Goal: Task Accomplishment & Management: Manage account settings

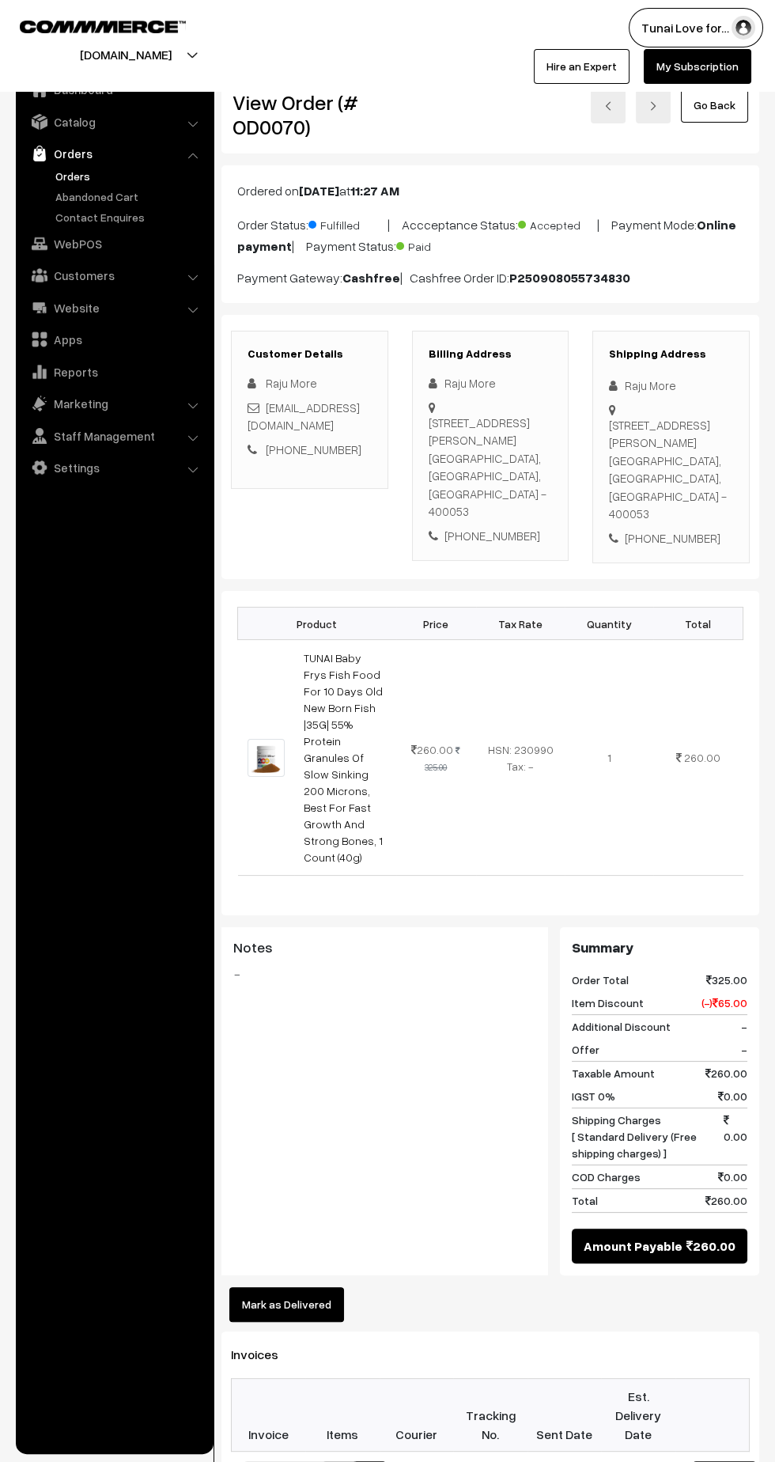
click at [69, 175] on link "Orders" at bounding box center [129, 176] width 157 height 17
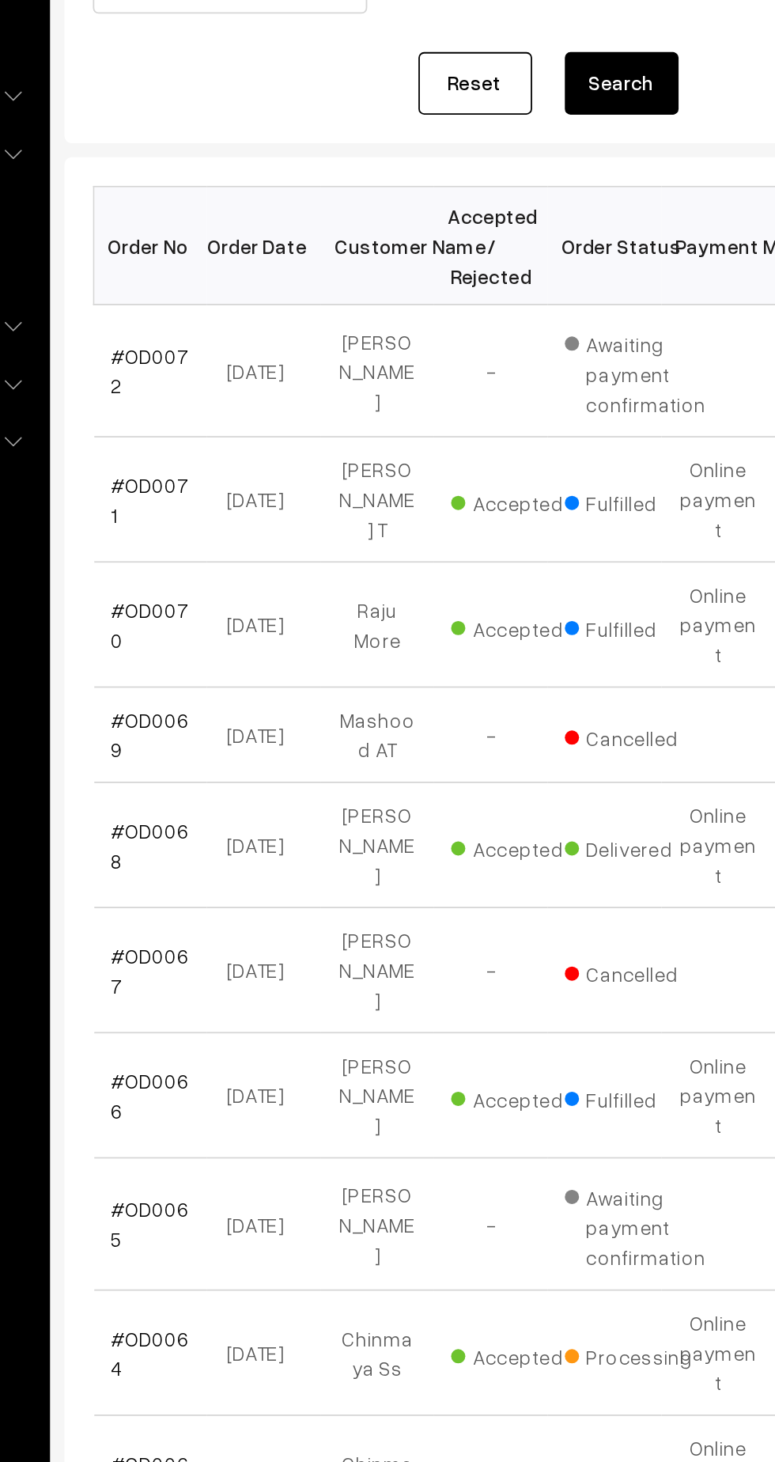
click at [265, 423] on link "#OD0072" at bounding box center [270, 430] width 44 height 30
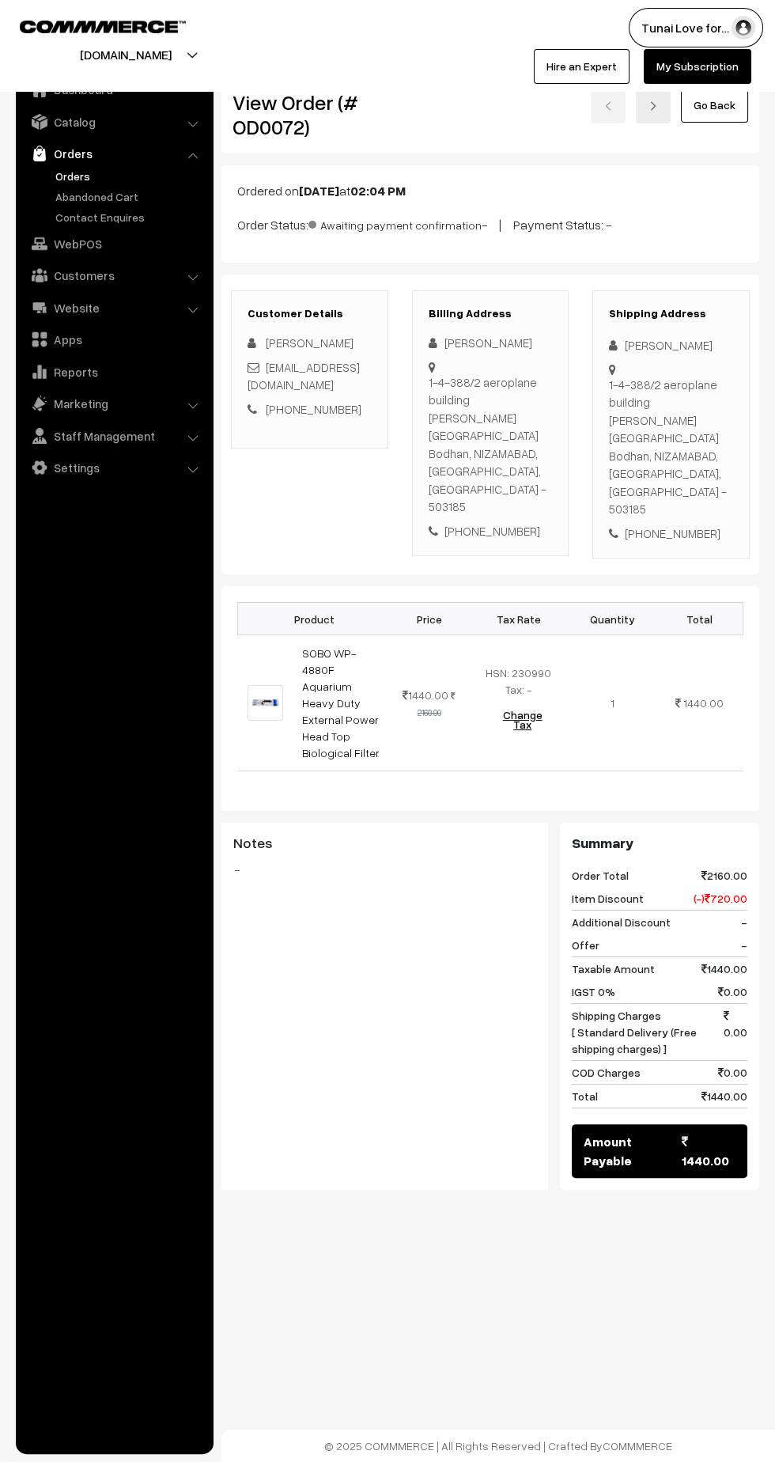
click at [104, 203] on link "Abandoned Cart" at bounding box center [129, 196] width 157 height 17
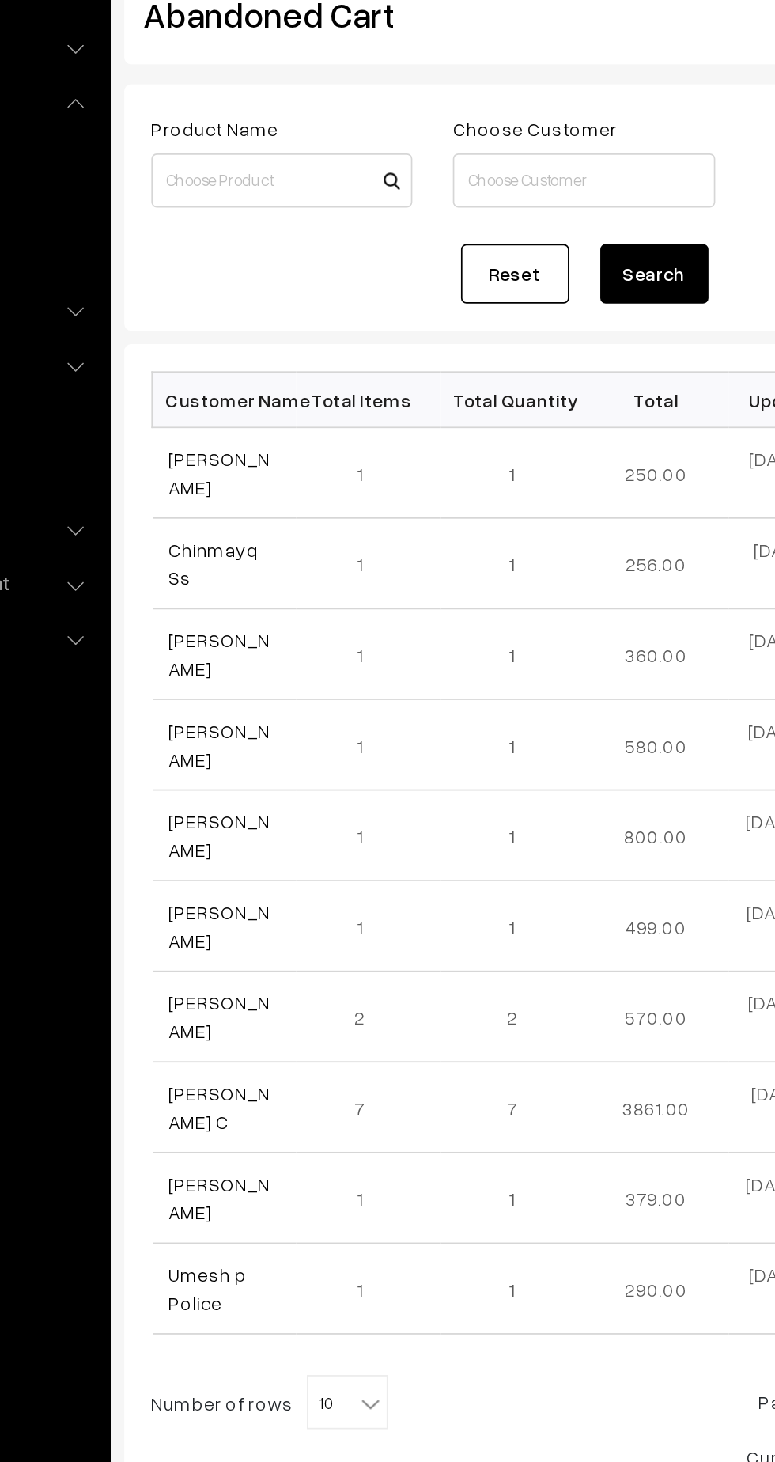
click at [272, 382] on link "[PERSON_NAME]" at bounding box center [277, 372] width 59 height 30
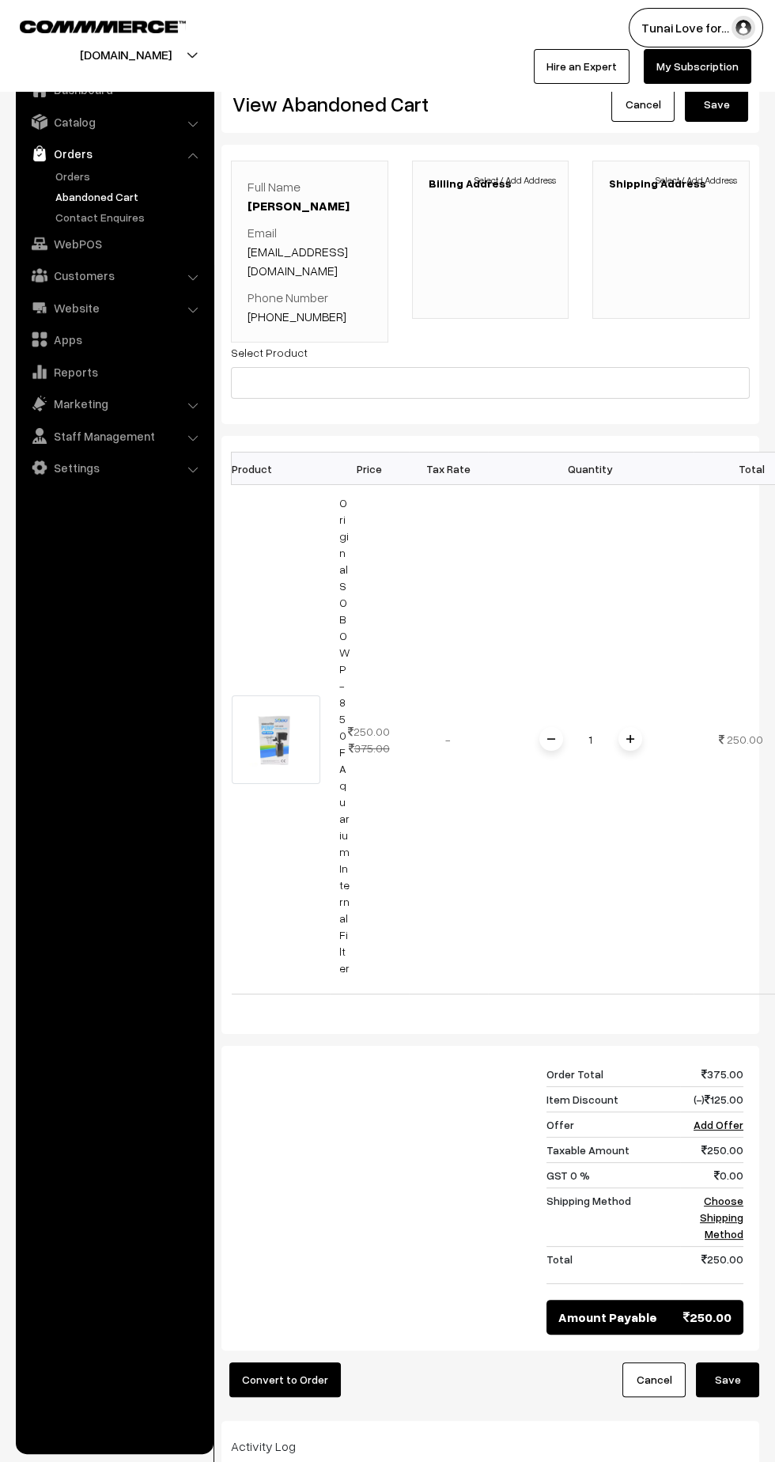
scroll to position [0, 44]
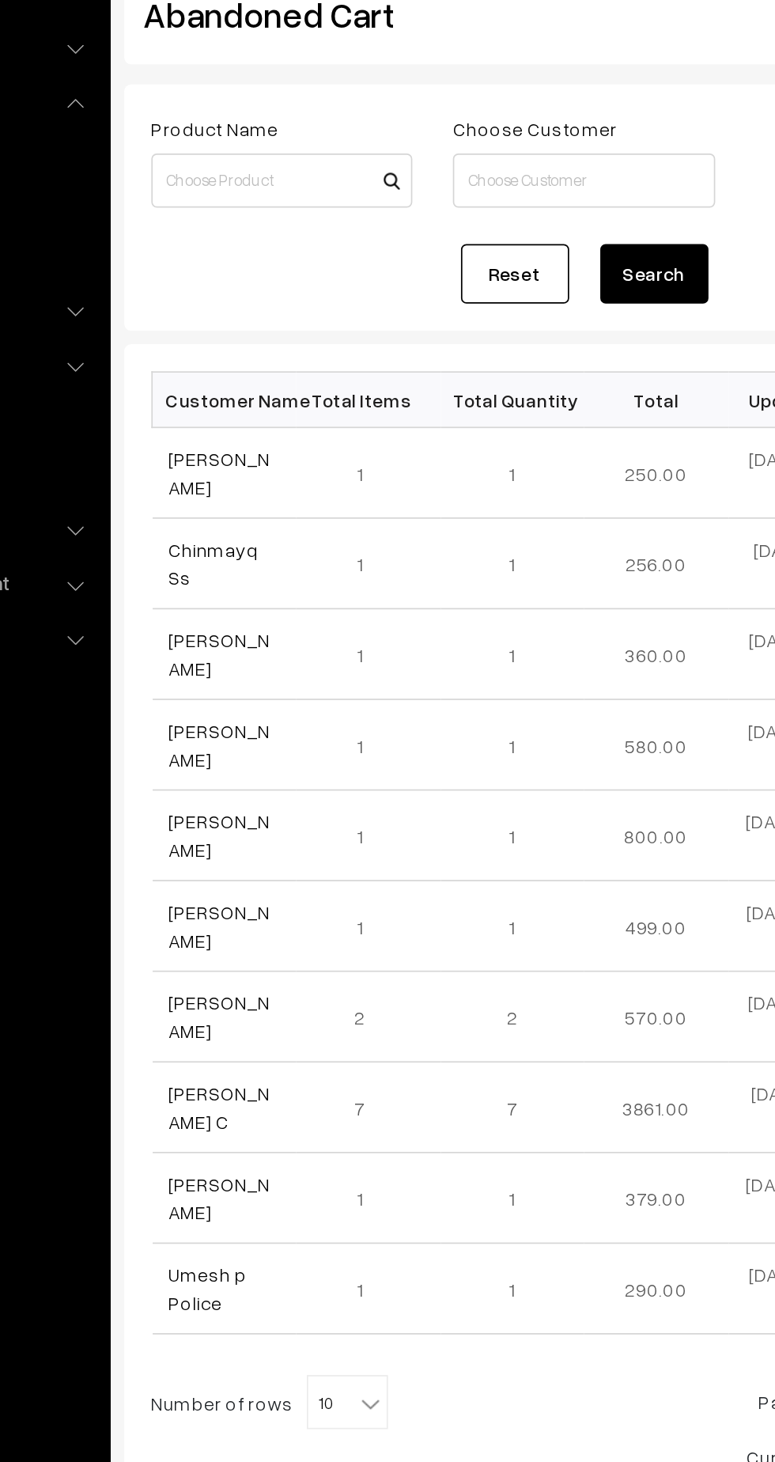
click at [265, 437] on link "Chinmayq Ss" at bounding box center [274, 425] width 53 height 30
click at [267, 493] on link "[PERSON_NAME]" at bounding box center [277, 478] width 59 height 30
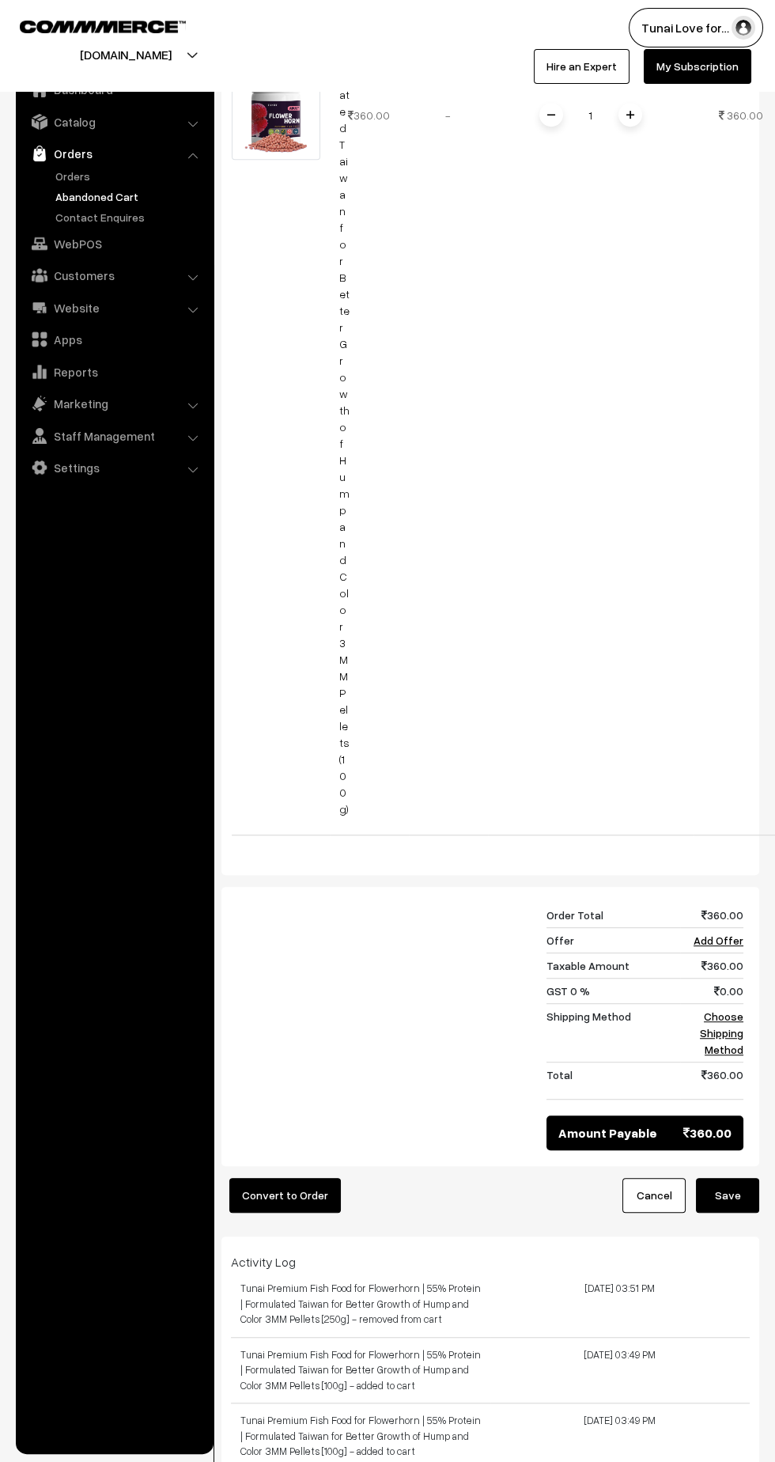
scroll to position [1222, 0]
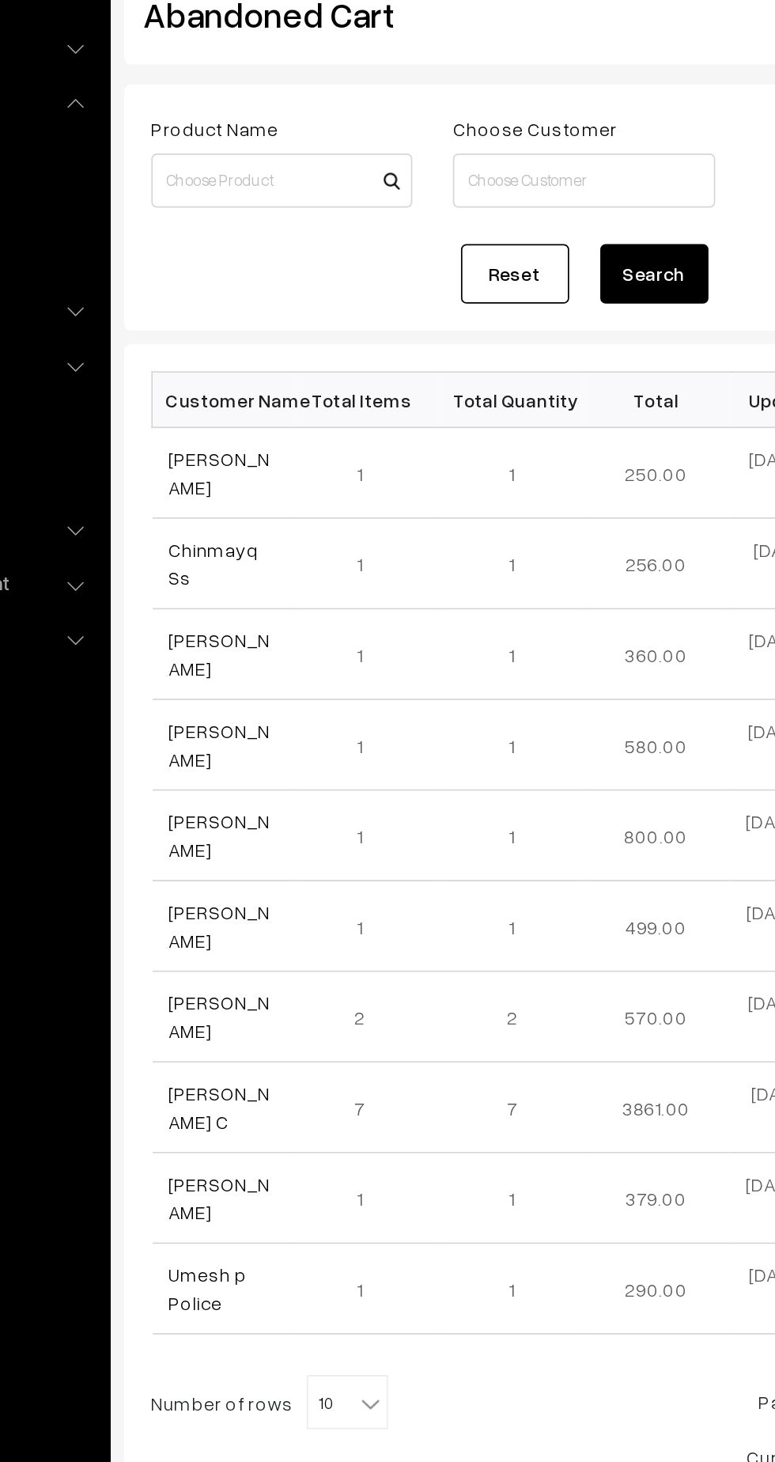
click at [265, 542] on link "[PERSON_NAME]" at bounding box center [277, 531] width 59 height 30
click at [264, 596] on link "[PERSON_NAME]" at bounding box center [277, 584] width 59 height 30
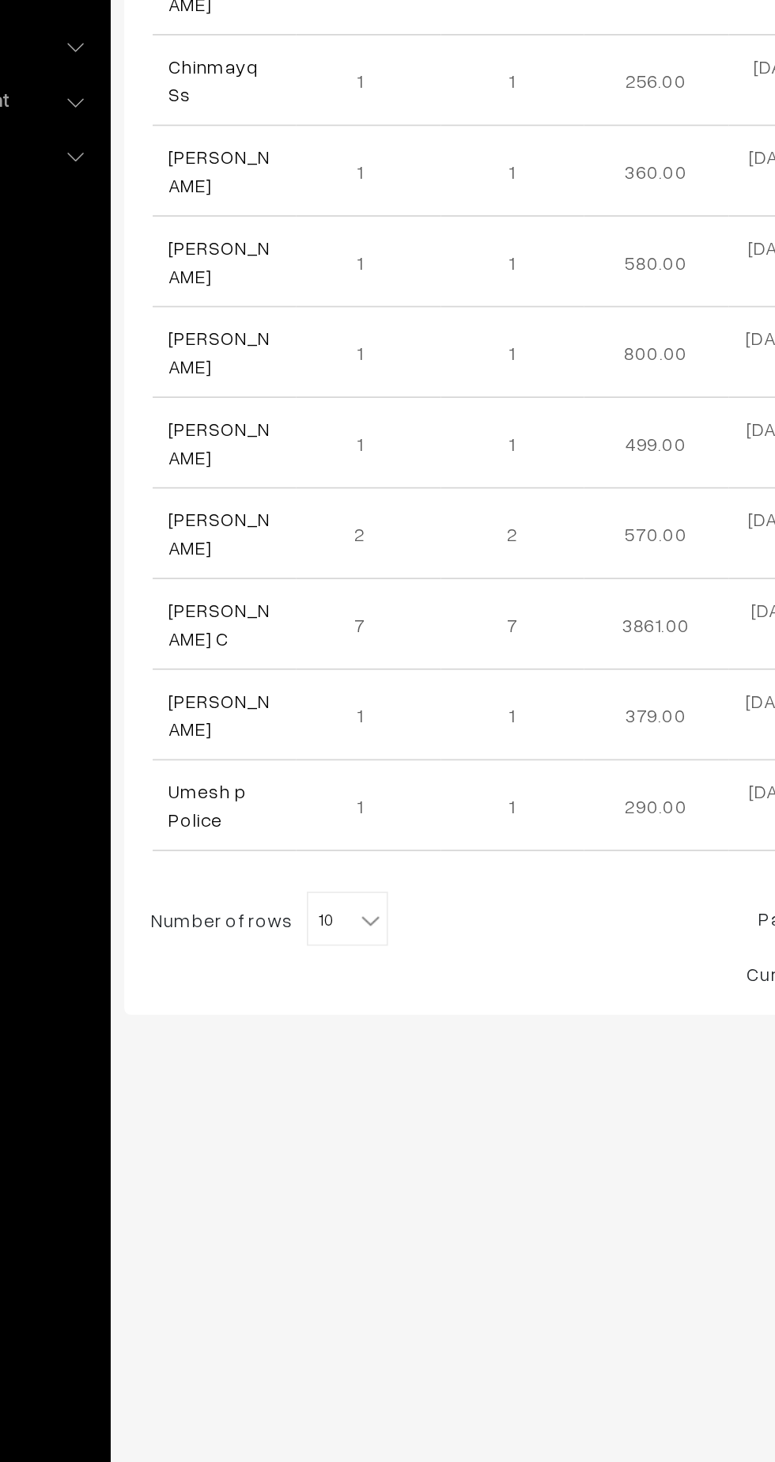
click at [267, 864] on link "Umesh p Police" at bounding box center [271, 849] width 46 height 30
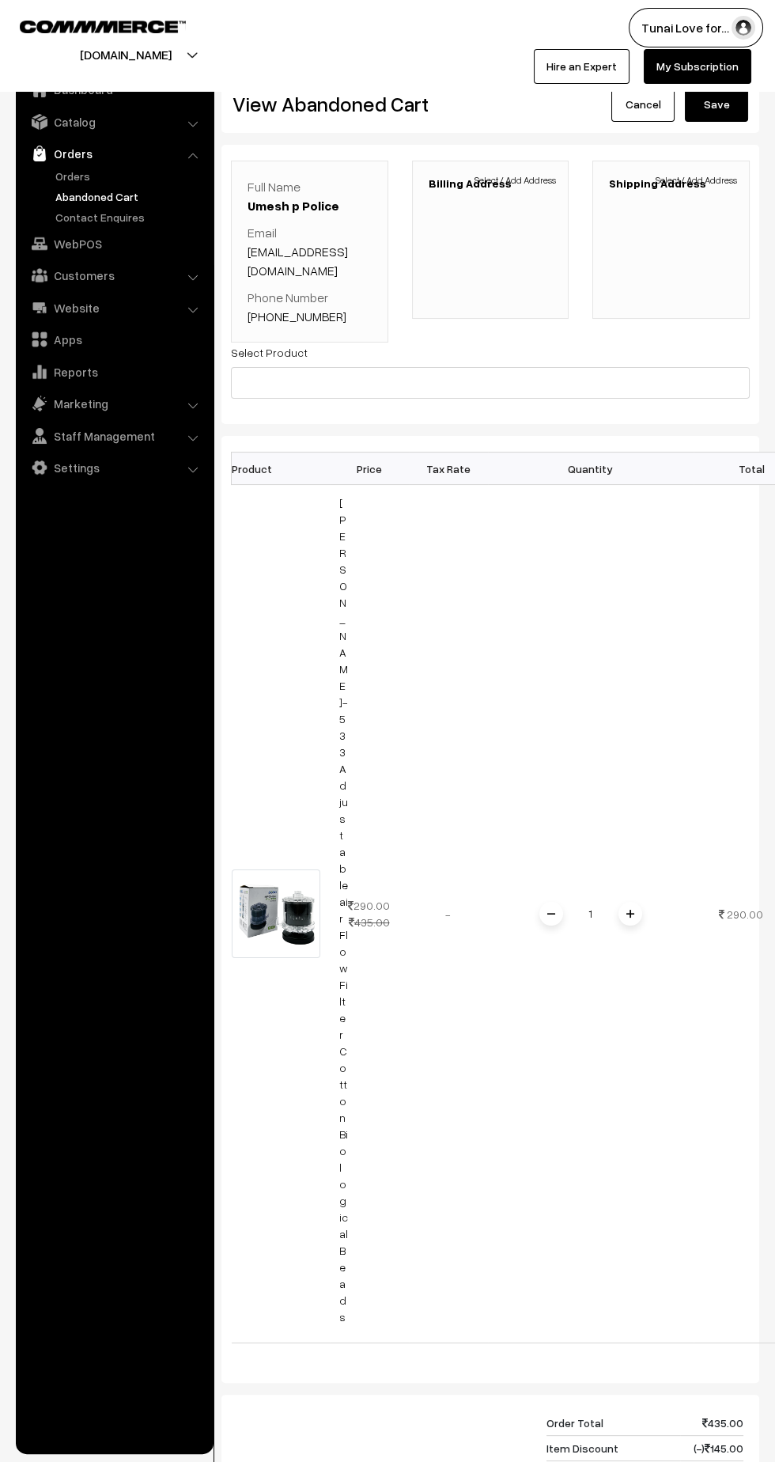
scroll to position [0, 44]
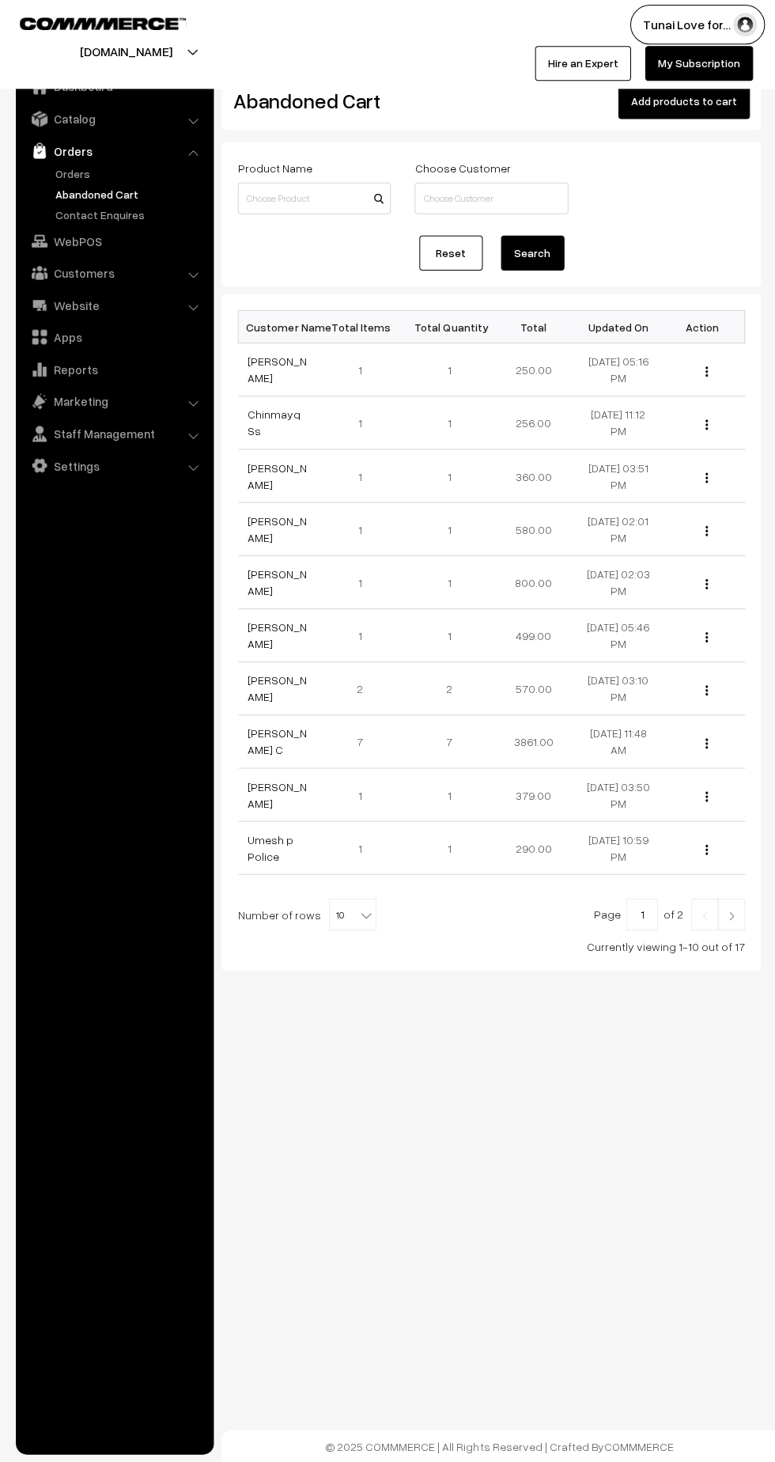
click at [176, 148] on link "Orders" at bounding box center [114, 153] width 188 height 28
click at [183, 127] on link "Catalog" at bounding box center [114, 122] width 188 height 28
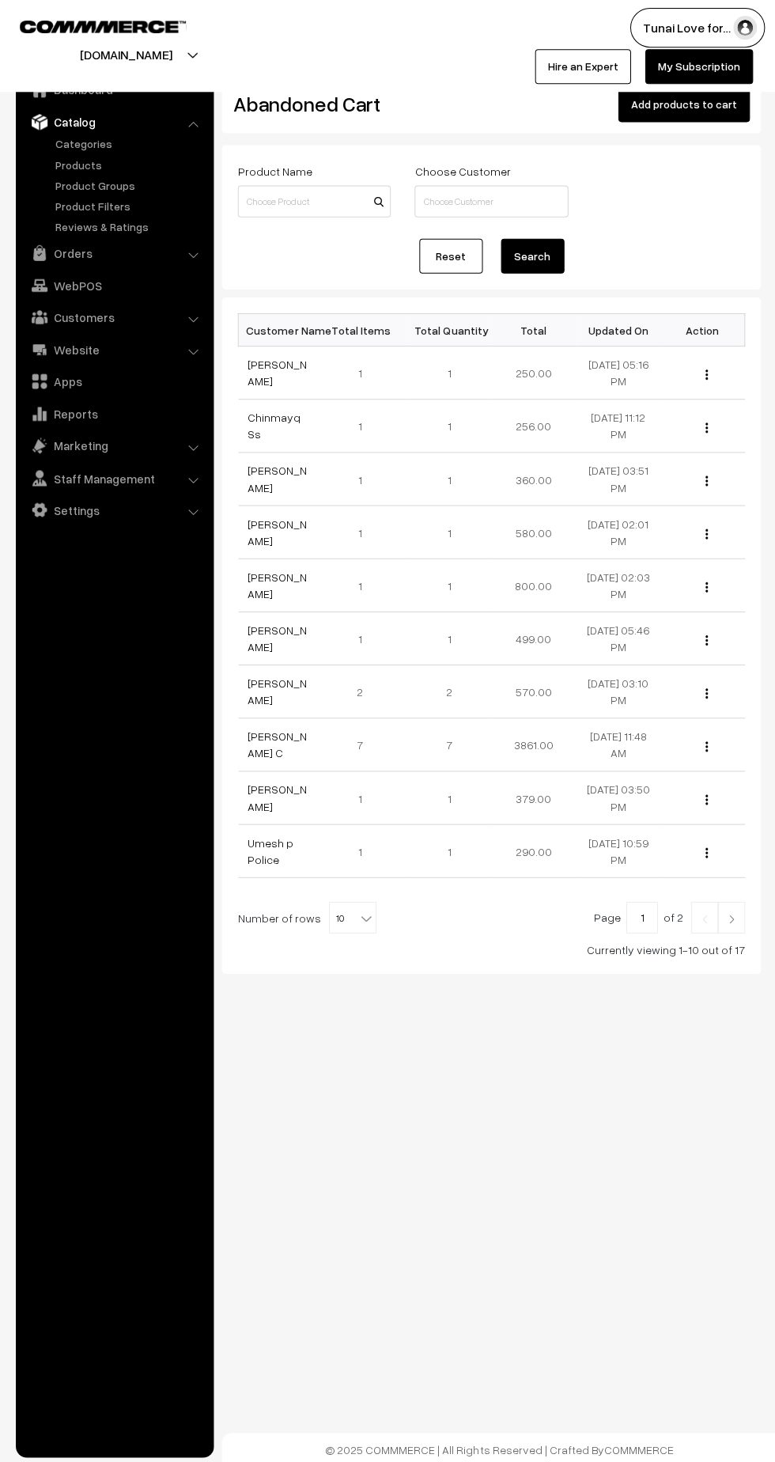
click at [70, 90] on div "tunai.in Go to Website Create New Store Tunai Love for… My Profile Refer & Earn…" at bounding box center [387, 46] width 775 height 92
click at [82, 115] on link "Catalog" at bounding box center [114, 122] width 188 height 28
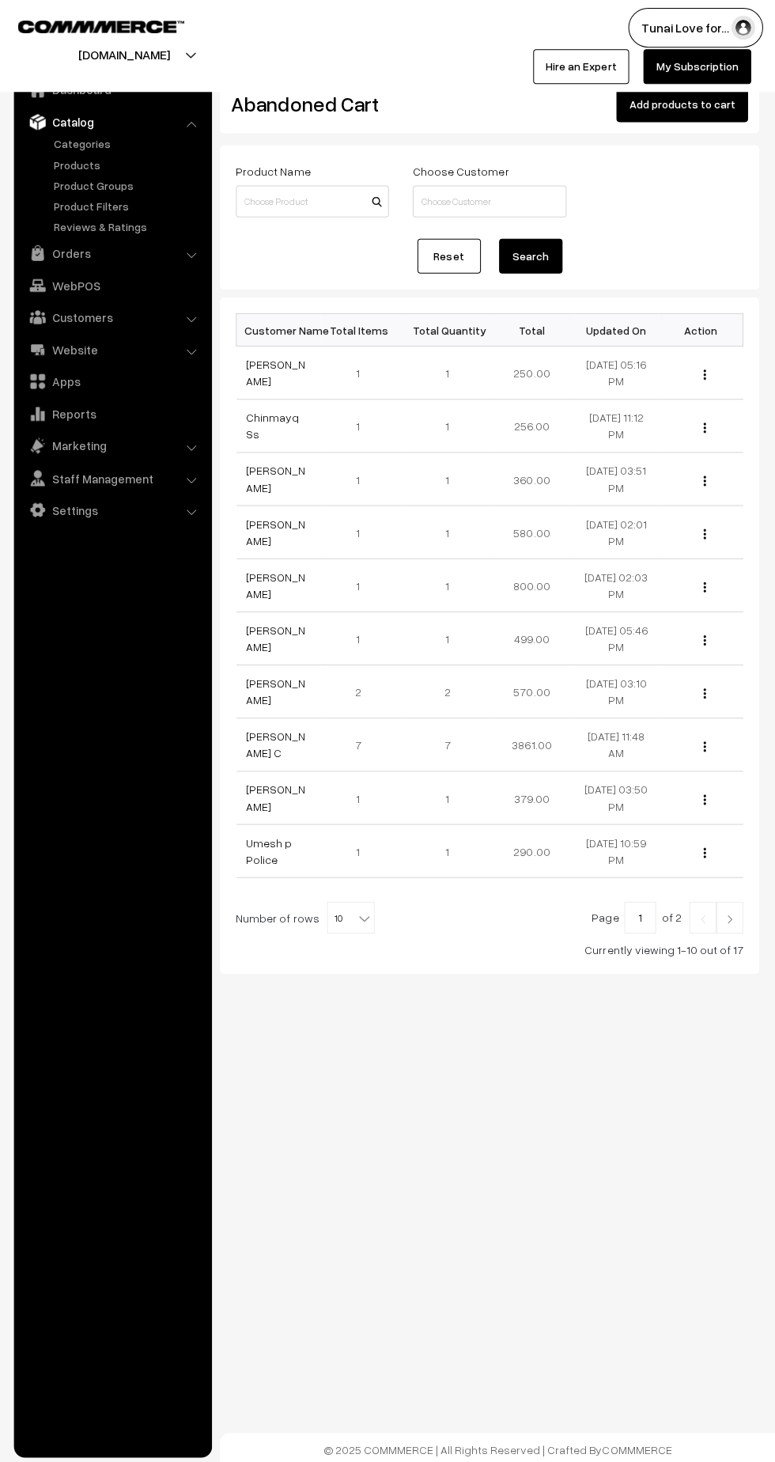
click at [52, 388] on link "Apps" at bounding box center [114, 380] width 188 height 28
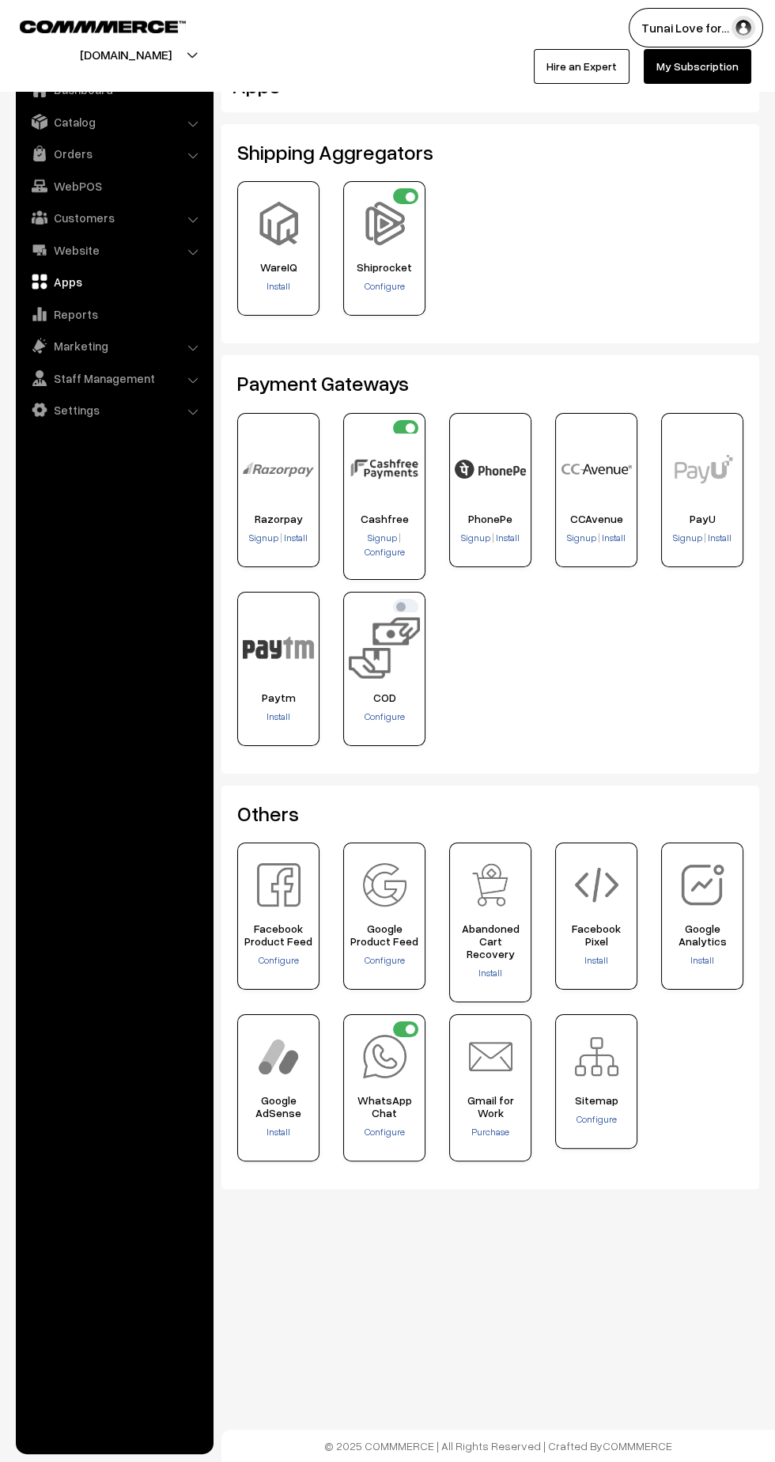
click at [490, 967] on span "Install" at bounding box center [491, 973] width 24 height 12
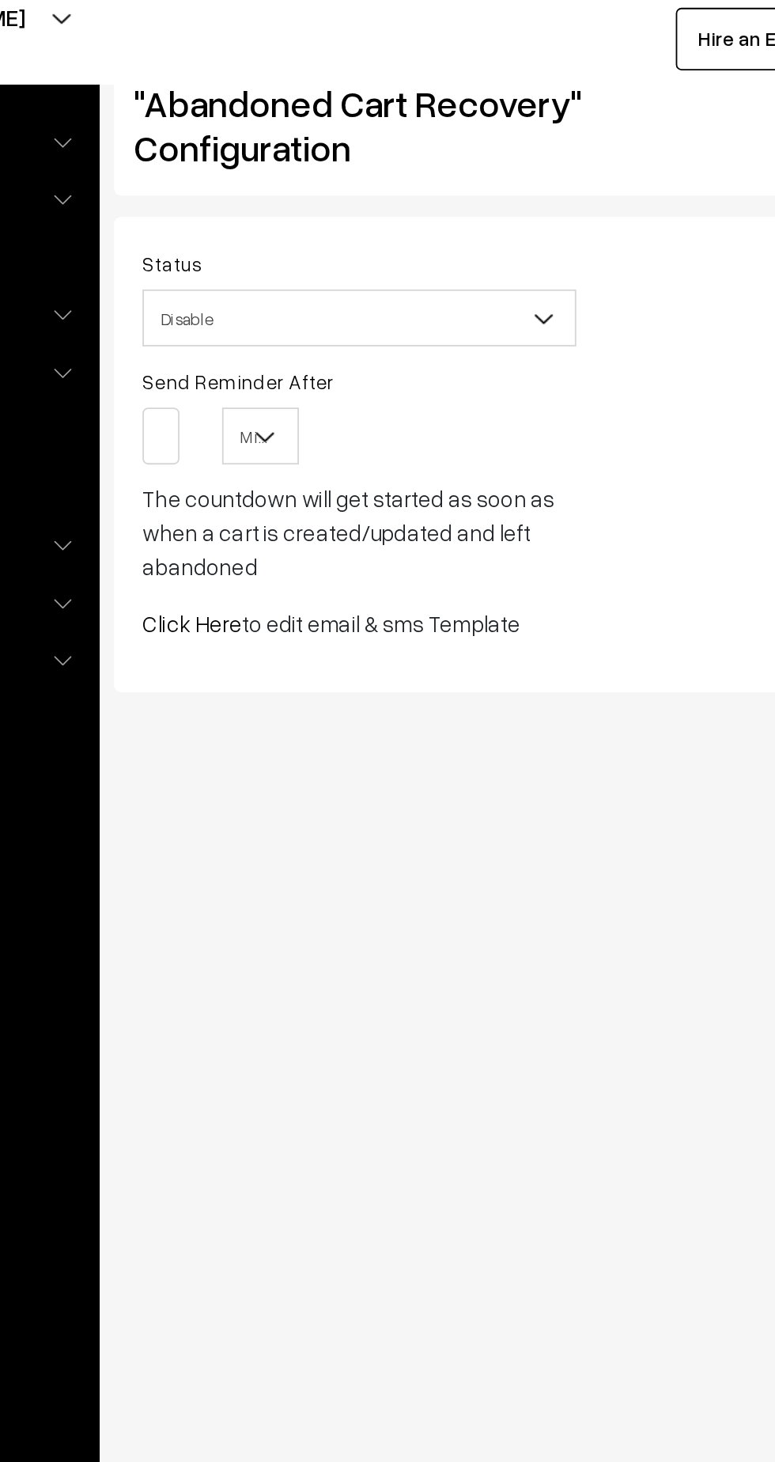
click at [451, 223] on span "Disable" at bounding box center [358, 222] width 240 height 28
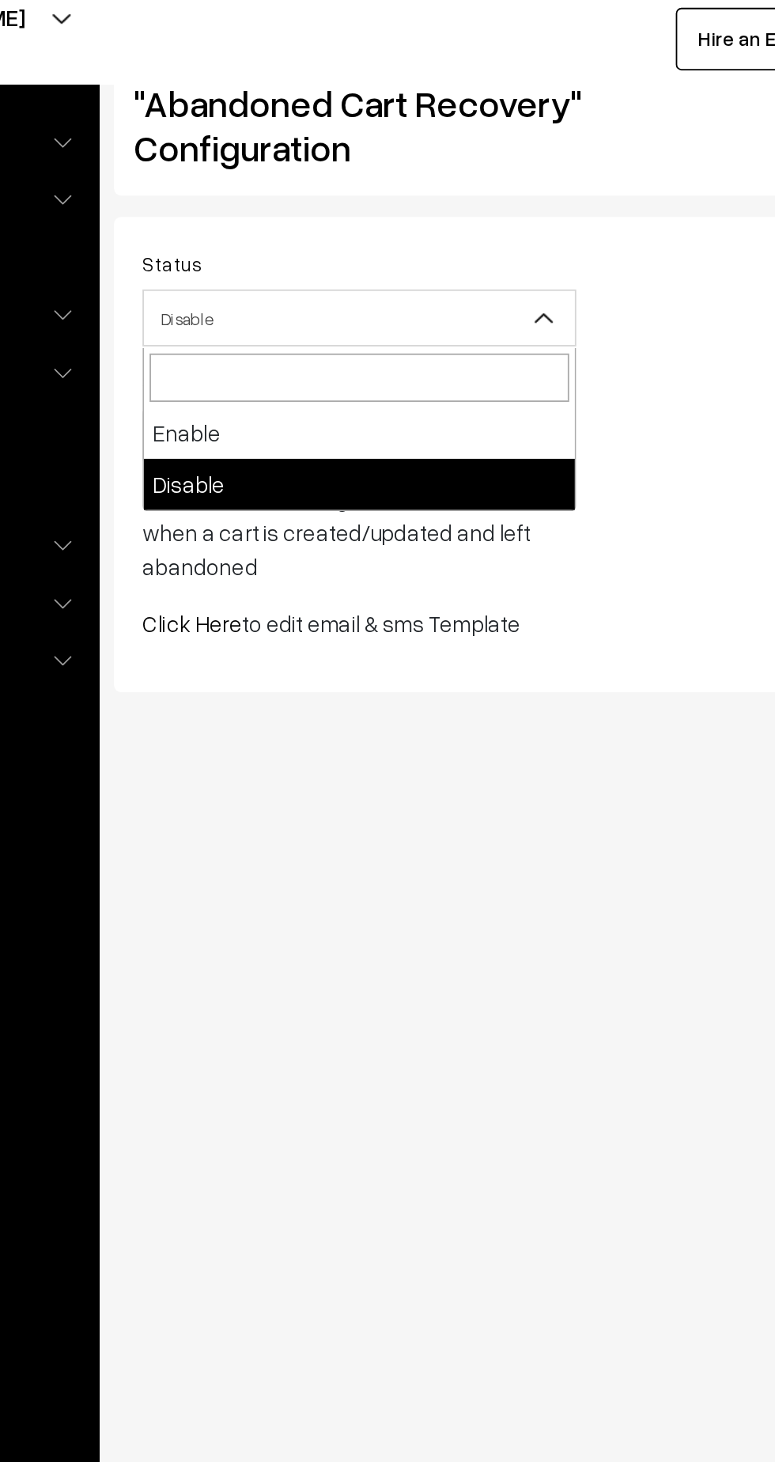
select select "1"
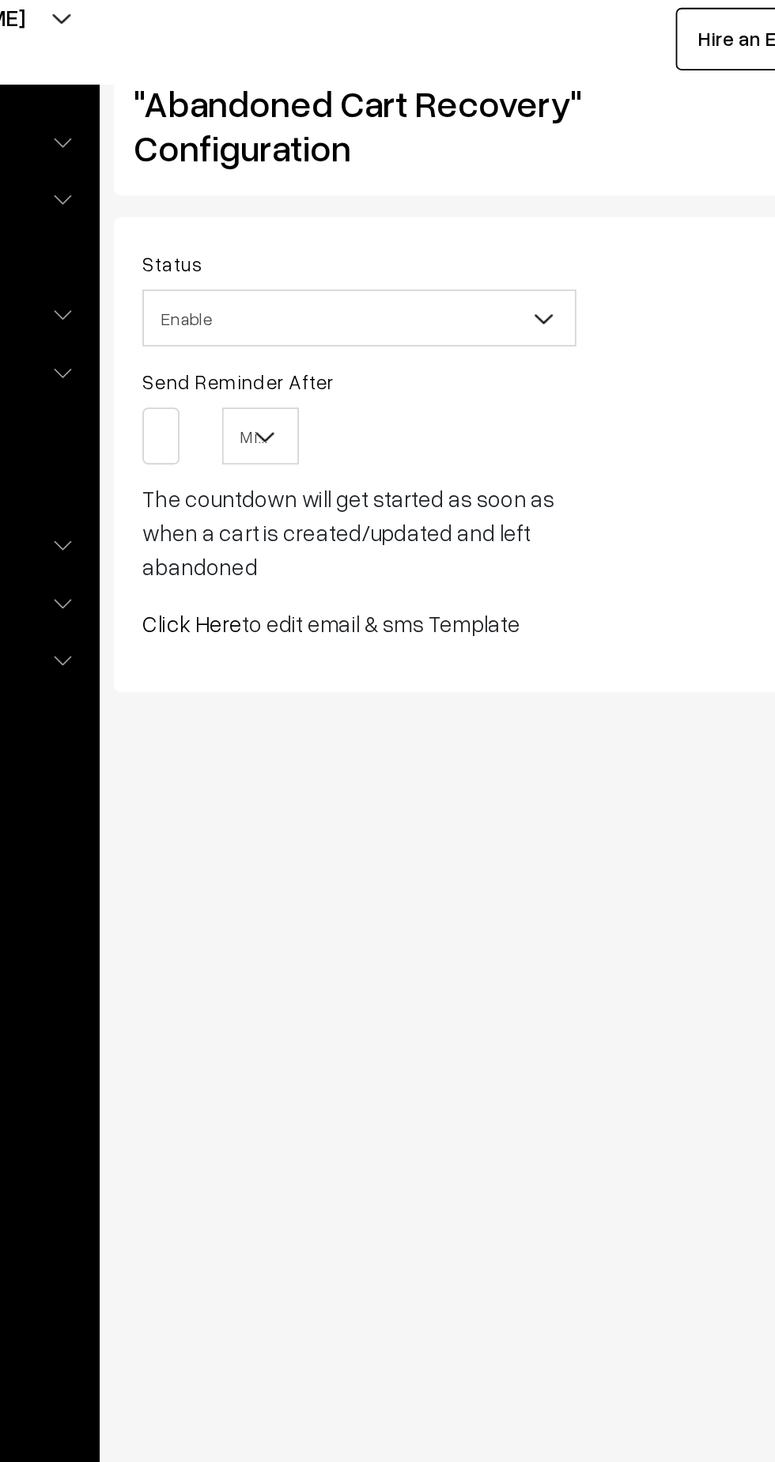
click at [309, 290] on b at bounding box center [306, 287] width 16 height 16
click at [418, 252] on div "Send Reminder After Minutes Hours Days Minutes The countdown will get started a…" at bounding box center [357, 308] width 241 height 123
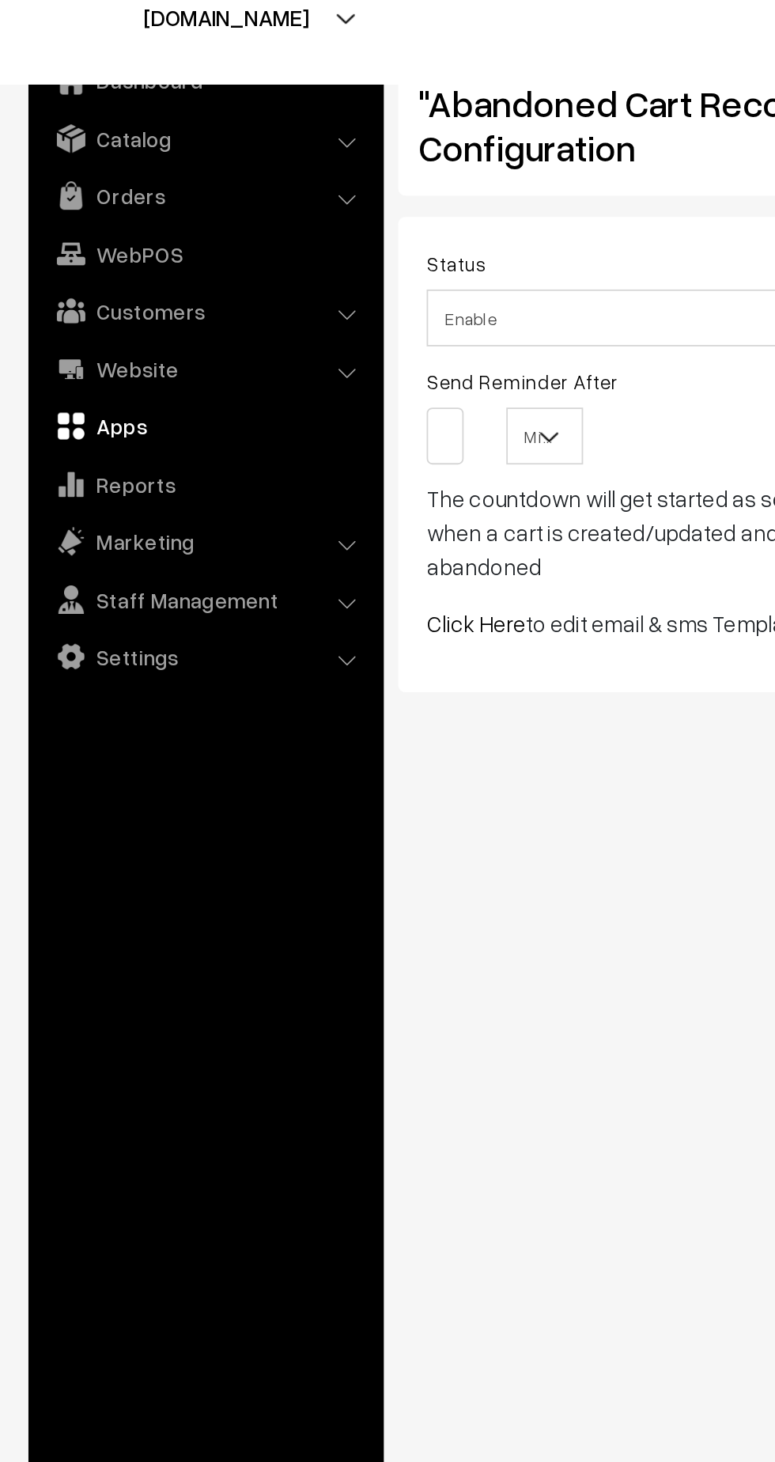
click at [68, 285] on link "Apps" at bounding box center [114, 281] width 188 height 28
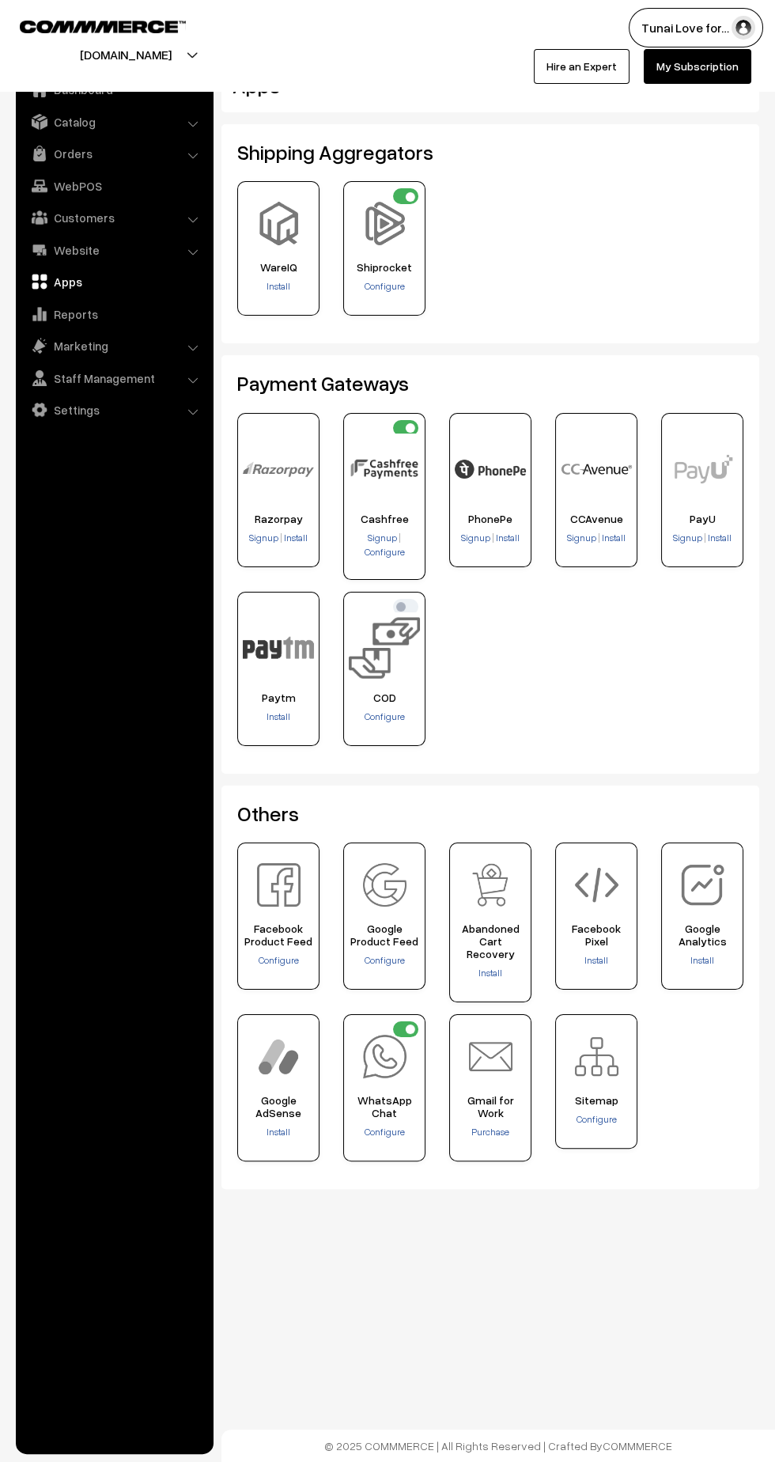
click at [70, 313] on link "Reports" at bounding box center [114, 314] width 188 height 28
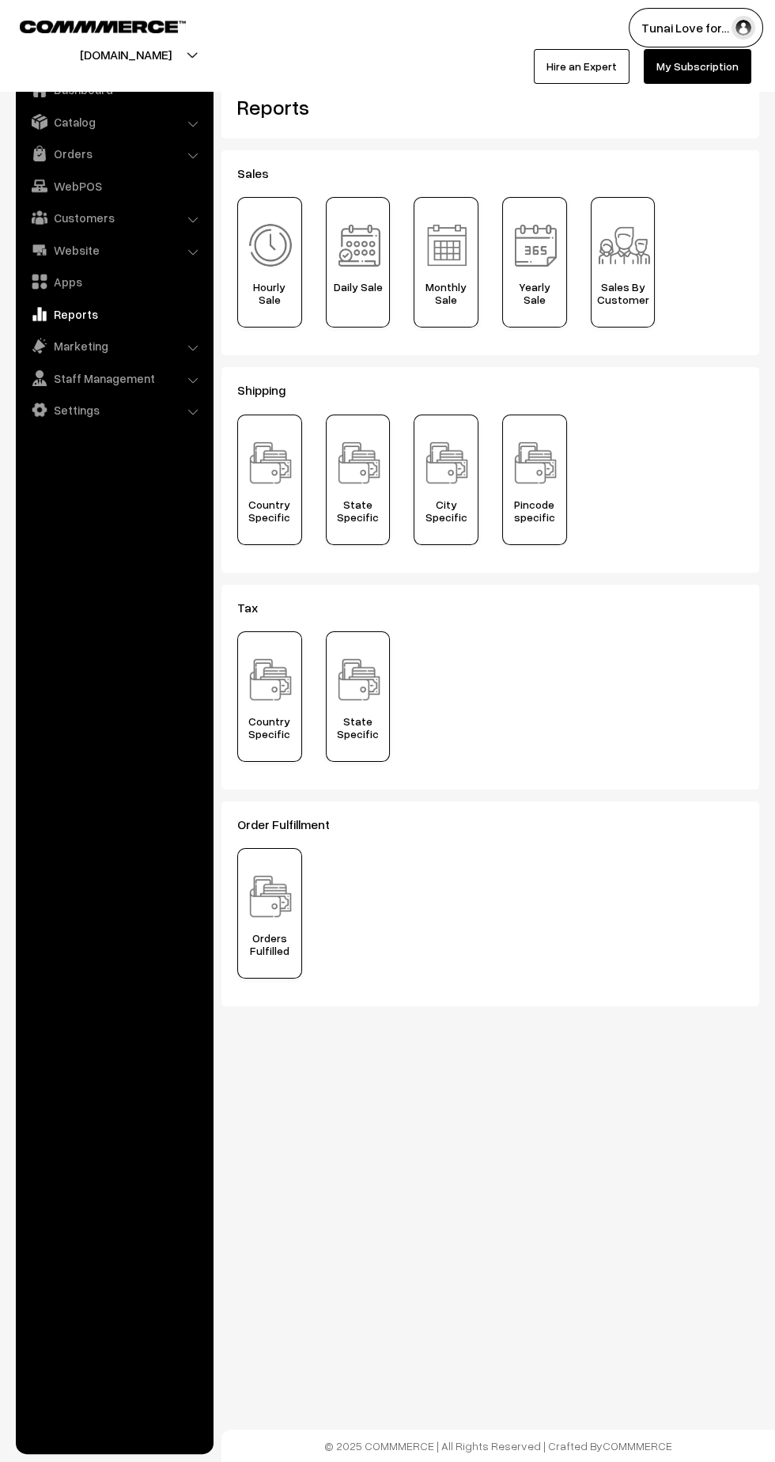
click at [453, 260] on img at bounding box center [446, 245] width 55 height 55
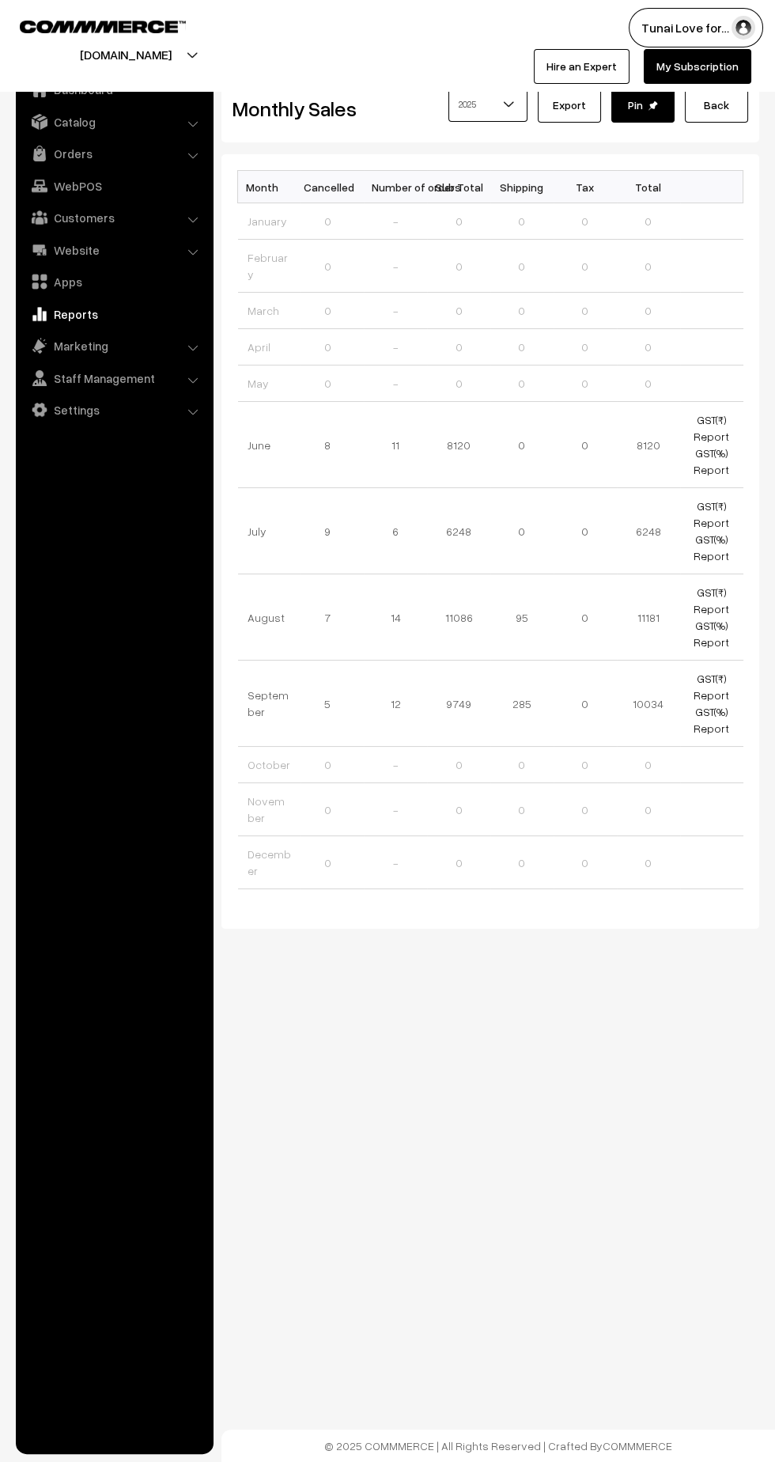
click at [83, 347] on link "Marketing" at bounding box center [114, 346] width 188 height 28
click at [72, 368] on link "Offers" at bounding box center [129, 368] width 157 height 17
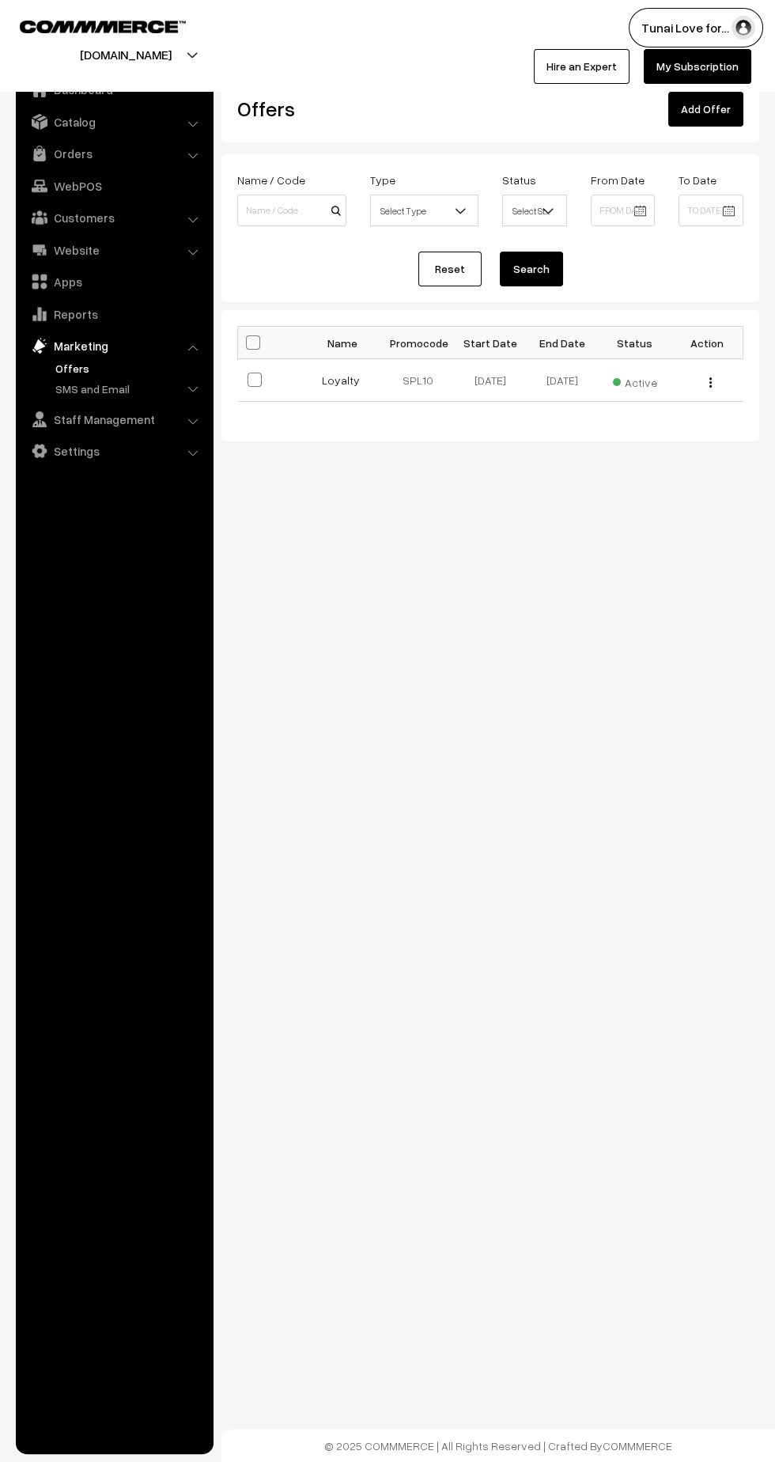
click at [90, 387] on link "SMS and Email" at bounding box center [129, 389] width 157 height 17
click at [184, 215] on link "Customers" at bounding box center [114, 217] width 188 height 28
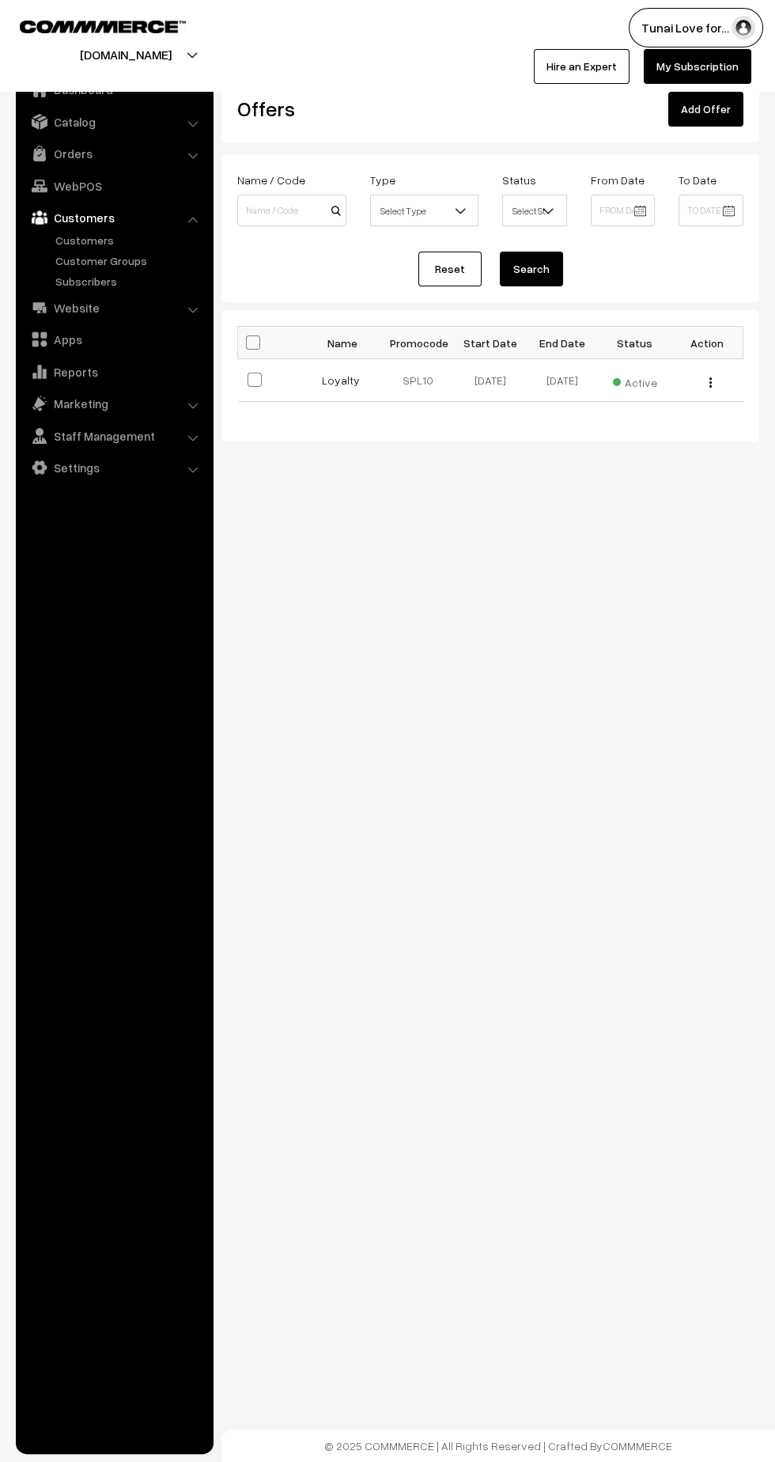
click at [78, 241] on link "Customers" at bounding box center [129, 240] width 157 height 17
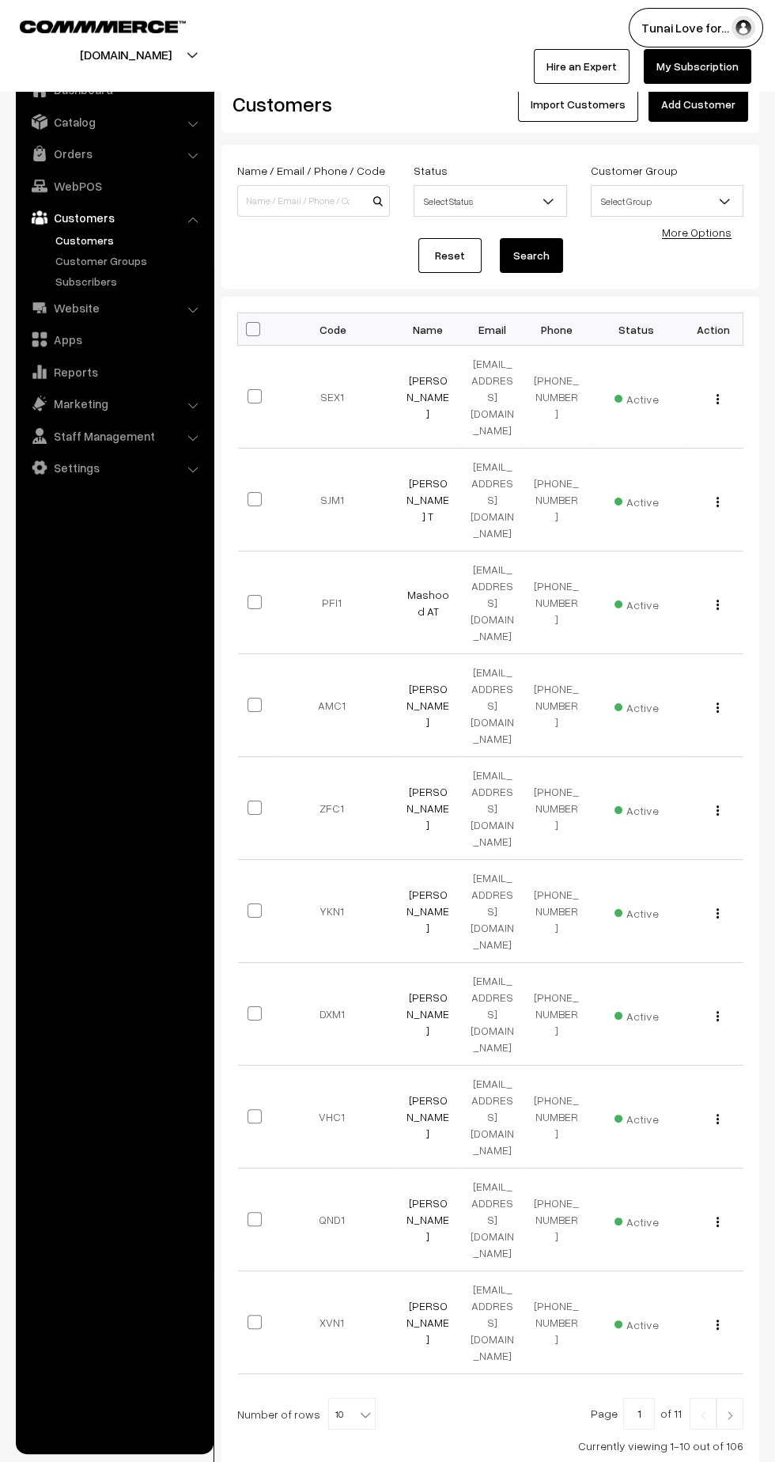
click at [365, 1399] on span at bounding box center [367, 1409] width 16 height 21
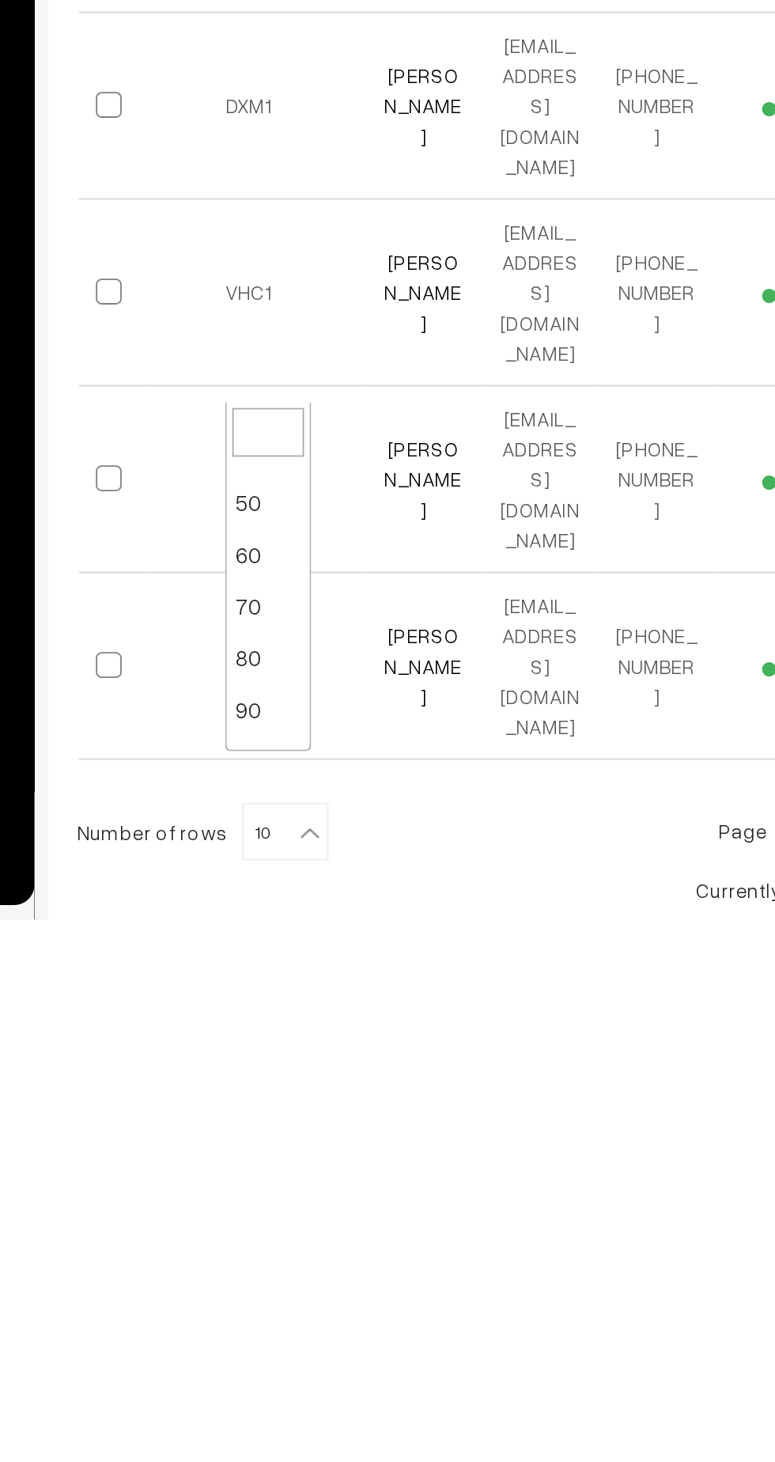
scroll to position [127, 0]
select select "100"
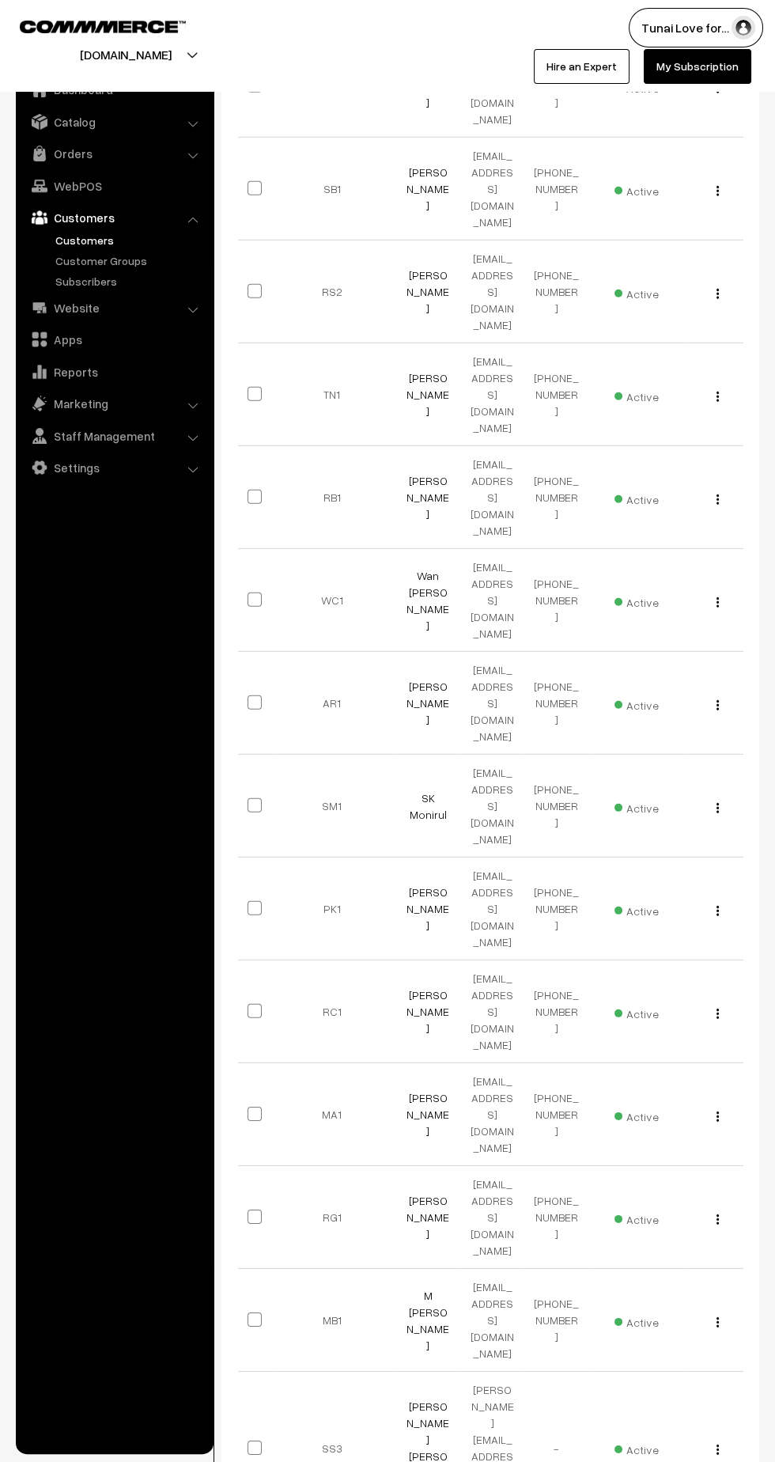
scroll to position [6602, 0]
